Goal: Task Accomplishment & Management: Manage account settings

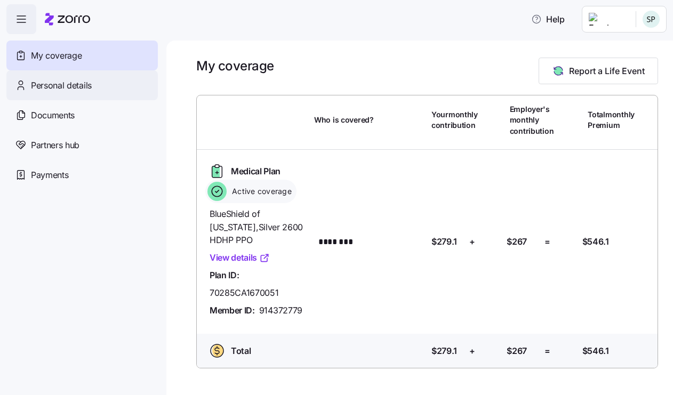
click at [80, 94] on div "Personal details" at bounding box center [81, 85] width 151 height 30
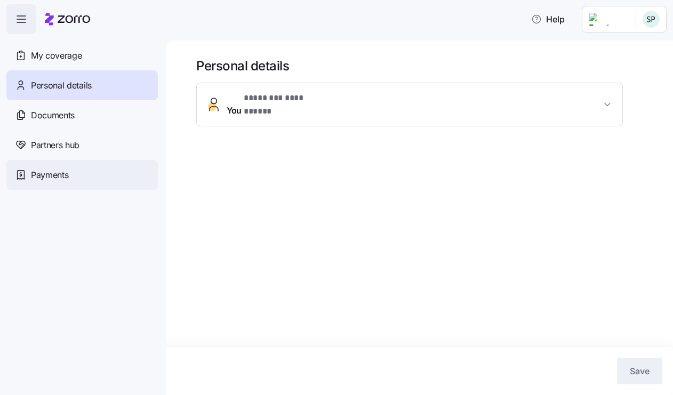
click at [44, 180] on span "Payments" at bounding box center [49, 175] width 37 height 13
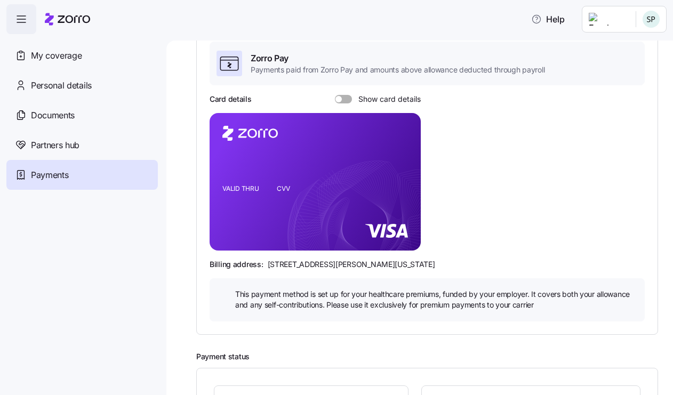
scroll to position [99, 0]
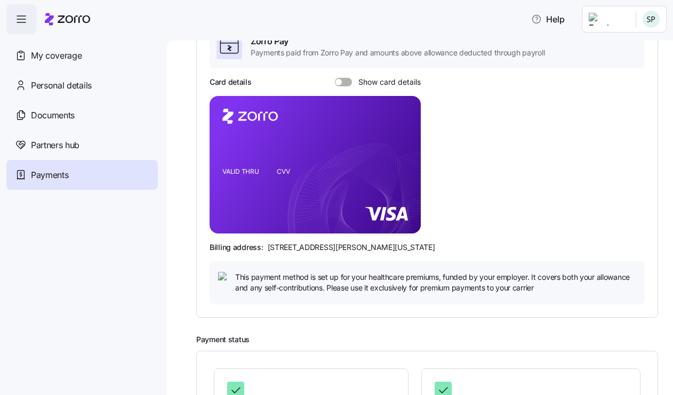
click at [339, 79] on span at bounding box center [338, 82] width 6 height 6
click at [335, 78] on input "Show card details" at bounding box center [335, 78] width 0 height 0
click at [346, 82] on span at bounding box center [348, 82] width 6 height 6
click at [335, 78] on input "Show card details" at bounding box center [335, 78] width 0 height 0
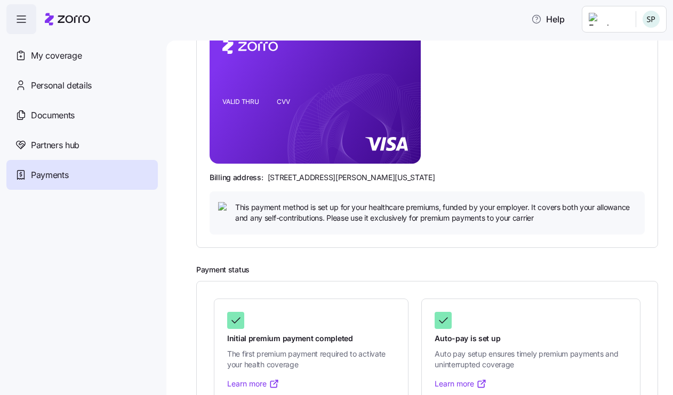
scroll to position [173, 0]
